Goal: Task Accomplishment & Management: Use online tool/utility

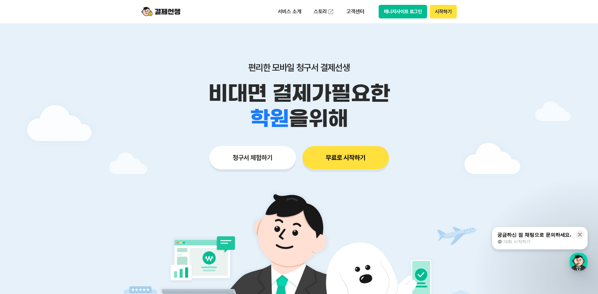
click at [383, 9] on button "매니저사이트 로그인" at bounding box center [402, 12] width 49 height 14
click at [400, 11] on button "매니저사이트 로그인" at bounding box center [402, 12] width 49 height 14
click at [400, 9] on button "매니저사이트 로그인" at bounding box center [402, 12] width 49 height 14
